Goal: Information Seeking & Learning: Find specific fact

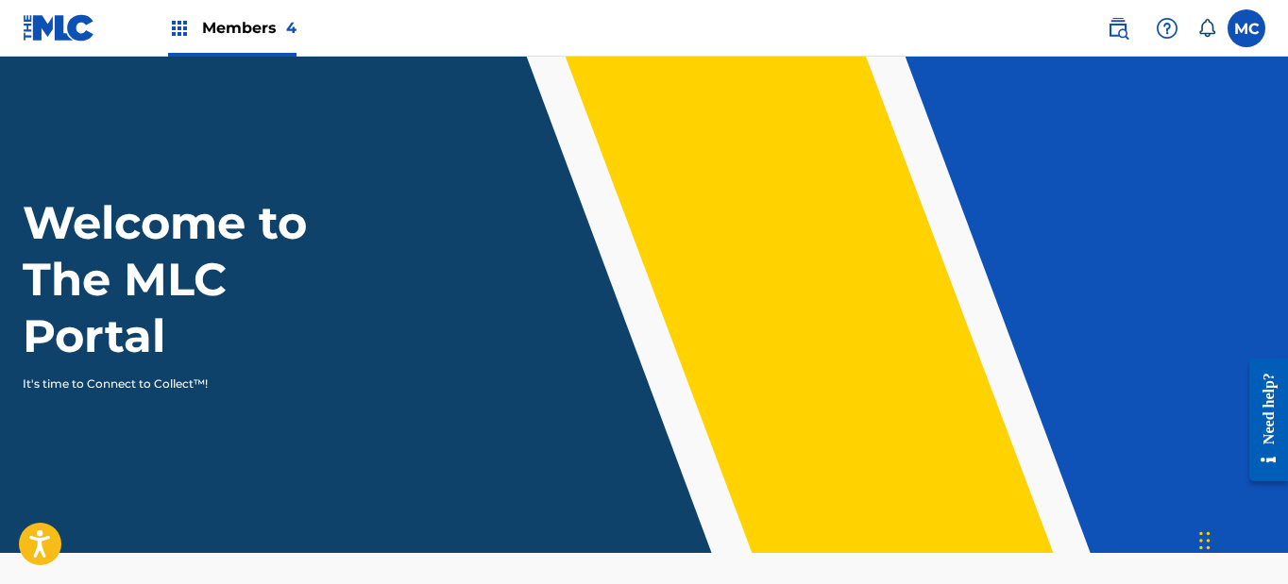
click at [1124, 25] on img at bounding box center [1117, 28] width 23 height 23
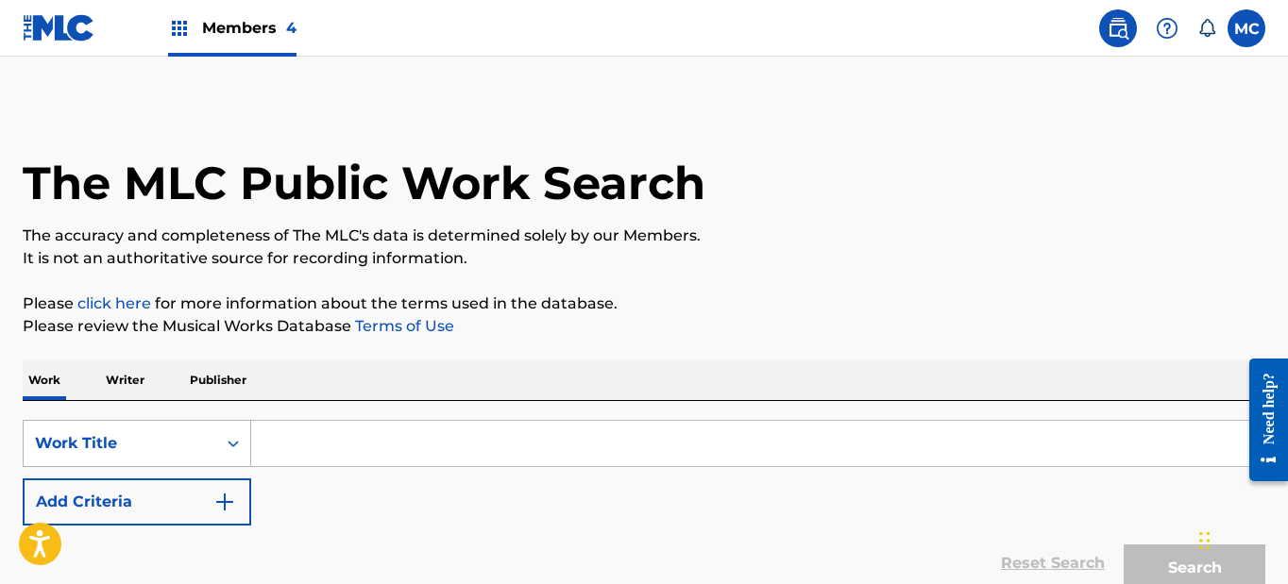
click at [209, 445] on div "Work Title" at bounding box center [120, 444] width 193 height 36
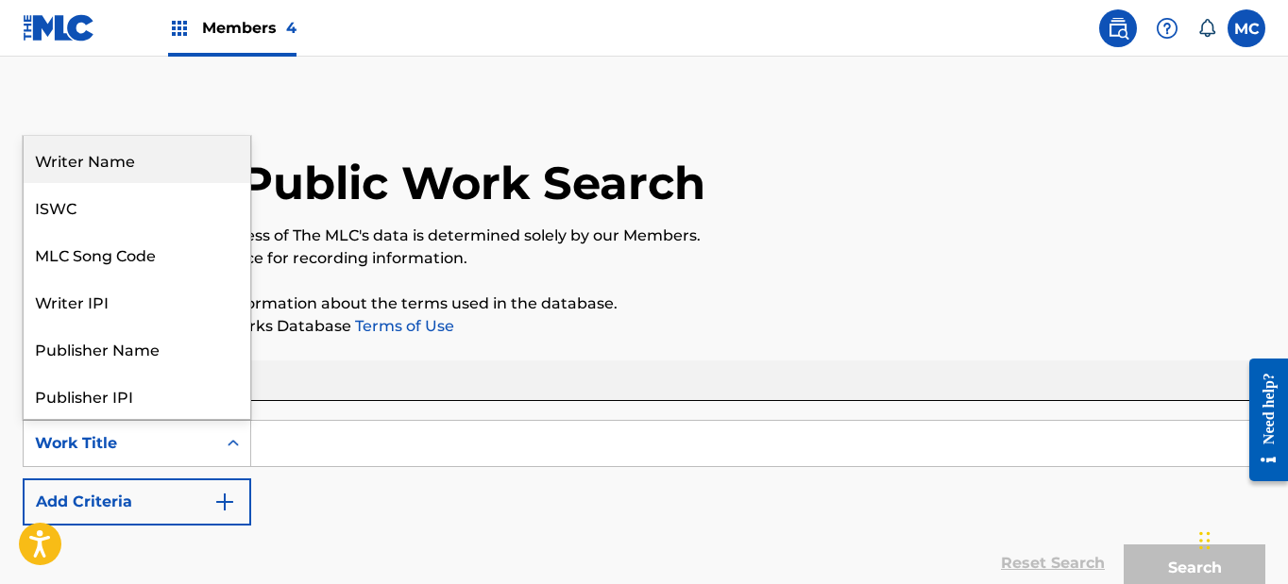
click at [142, 160] on div "Writer Name" at bounding box center [137, 159] width 227 height 47
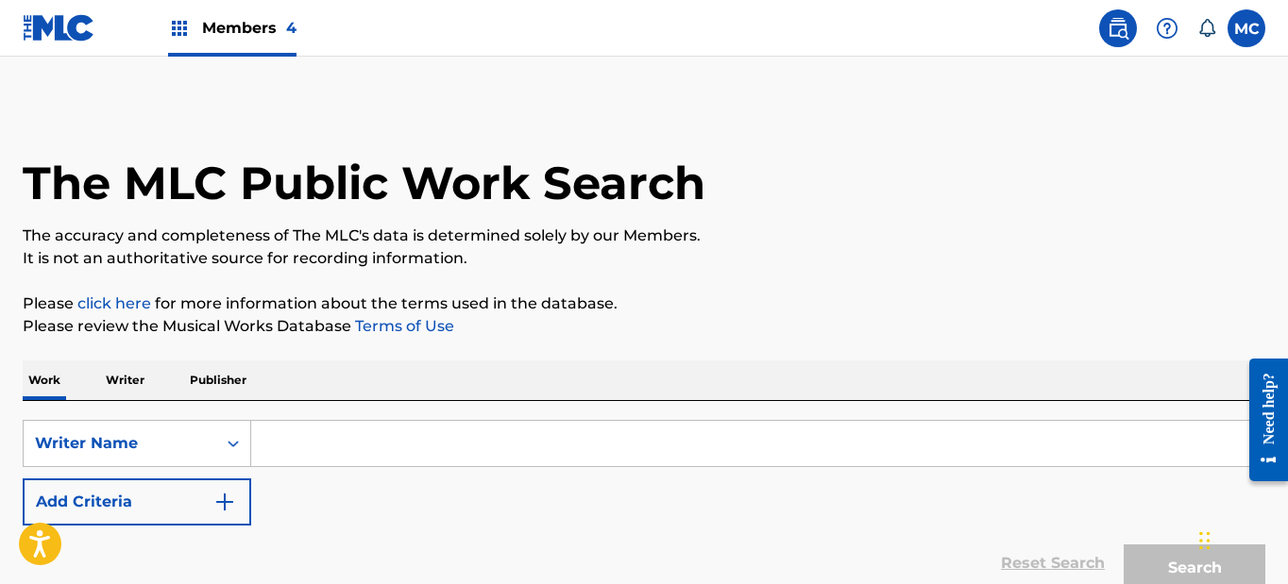
click at [284, 447] on input "Search Form" at bounding box center [757, 443] width 1013 height 45
paste input "7,679.96"
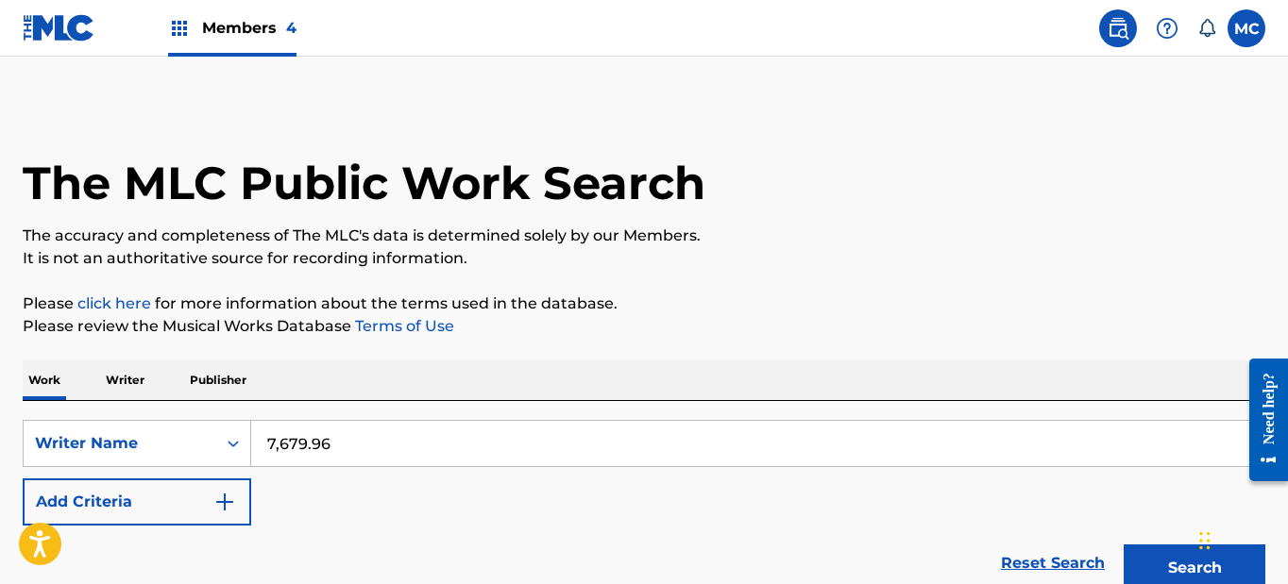
type input "7,679.96"
click at [1194, 568] on button "Search" at bounding box center [1194, 568] width 142 height 47
drag, startPoint x: 372, startPoint y: 446, endPoint x: 215, endPoint y: 399, distance: 163.4
click at [215, 399] on div "Work Writer Publisher SearchWithCriteriab0928f53-e682-4a12-9137-8d27f387f43a Wr…" at bounding box center [644, 511] width 1242 height 300
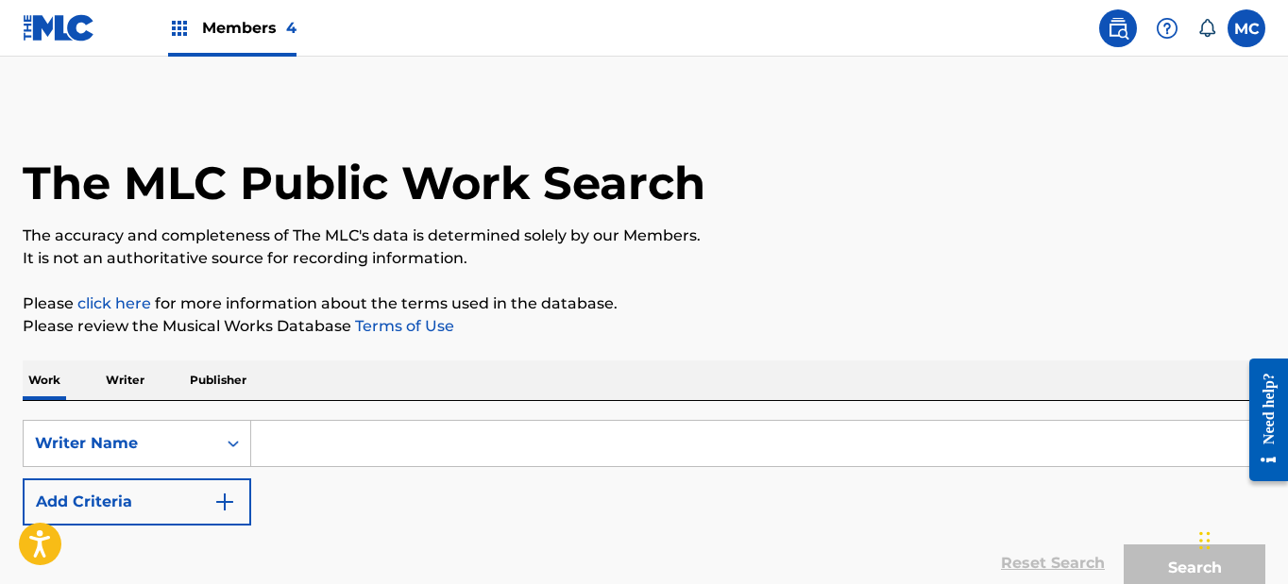
paste input "7,679.96"
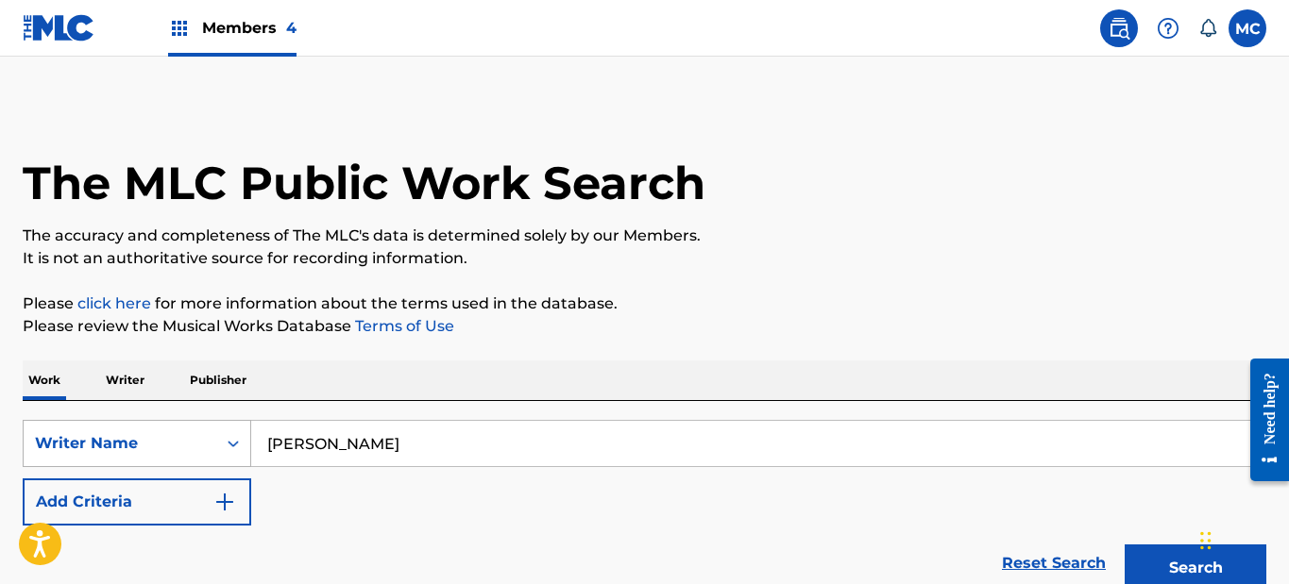
type input "Justin Tetzlaff"
click at [1195, 568] on button "Search" at bounding box center [1195, 568] width 142 height 47
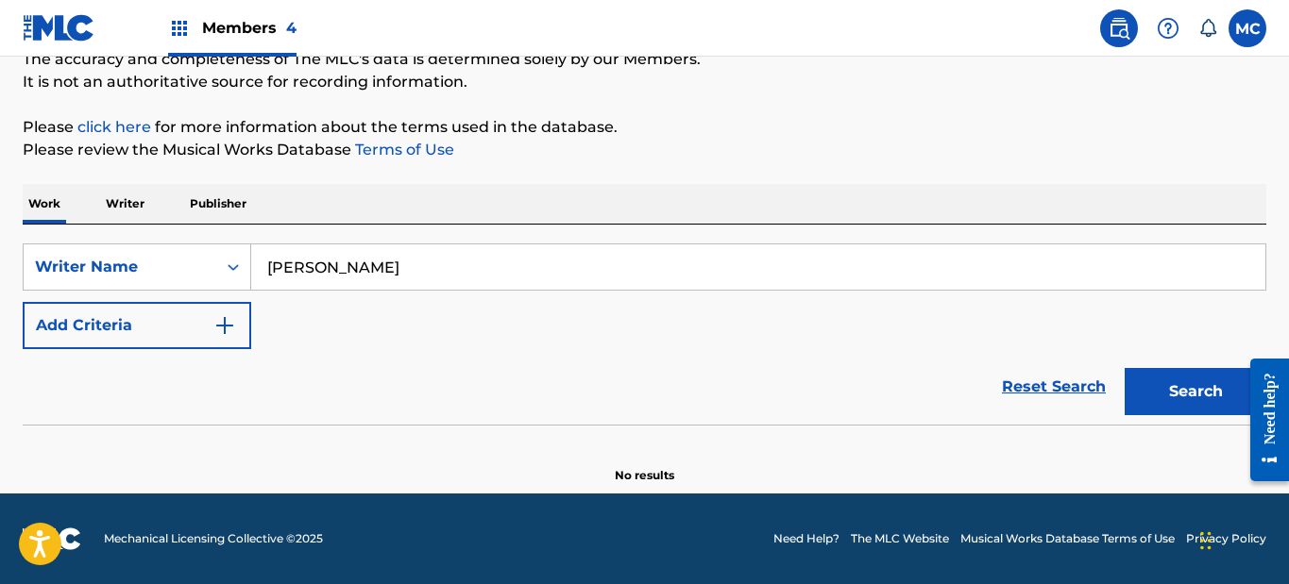
scroll to position [177, 0]
click at [1190, 388] on button "Search" at bounding box center [1195, 391] width 142 height 47
click at [556, 279] on input "Justin Tetzlaff" at bounding box center [758, 267] width 1014 height 45
